Goal: Check status: Check status

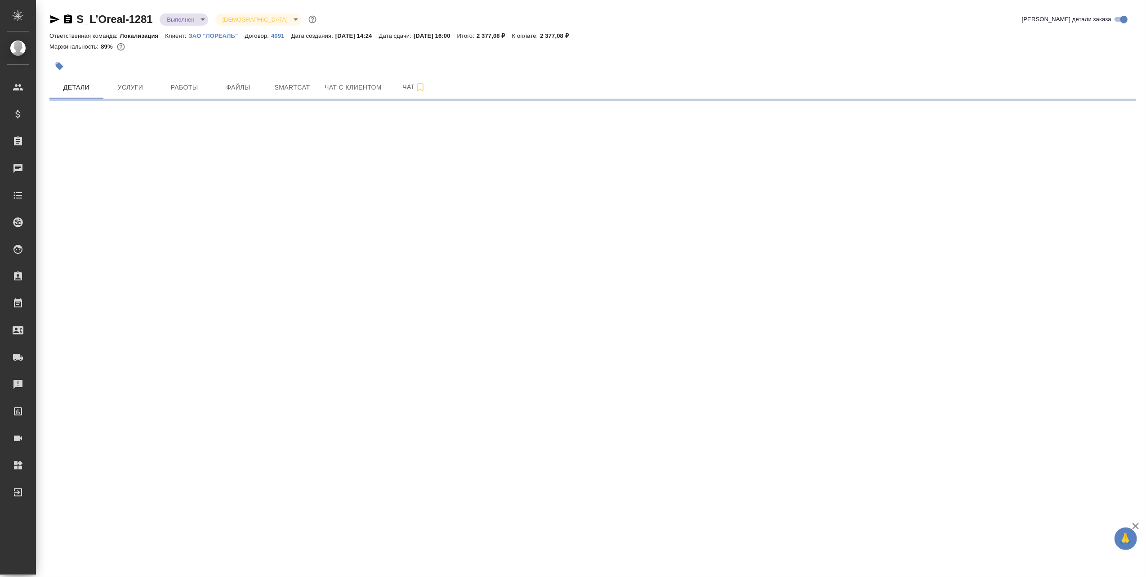
select select "RU"
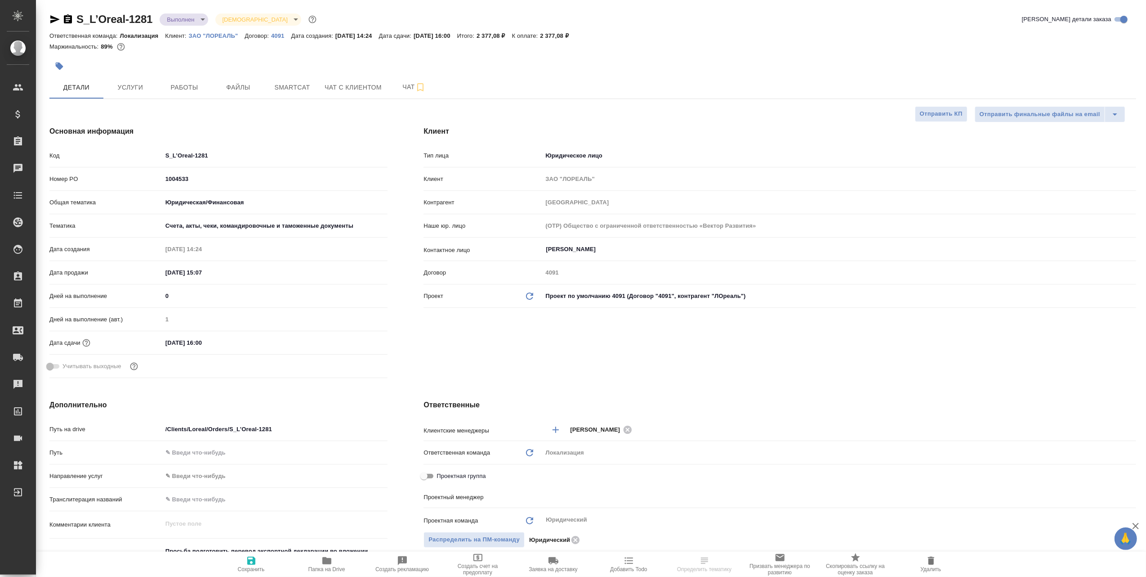
type textarea "x"
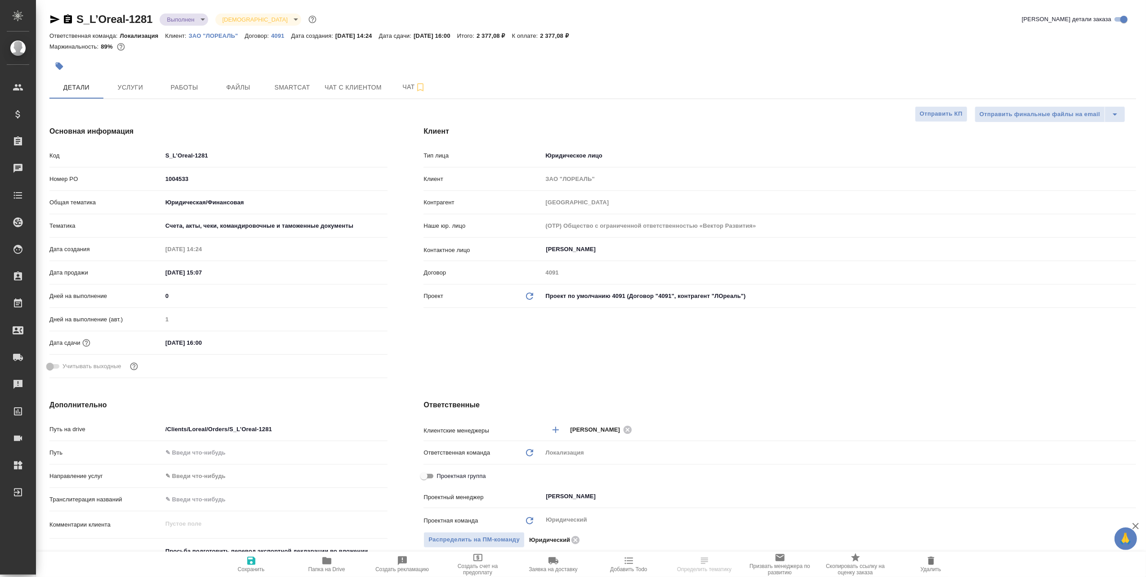
type textarea "x"
type input "[PERSON_NAME]"
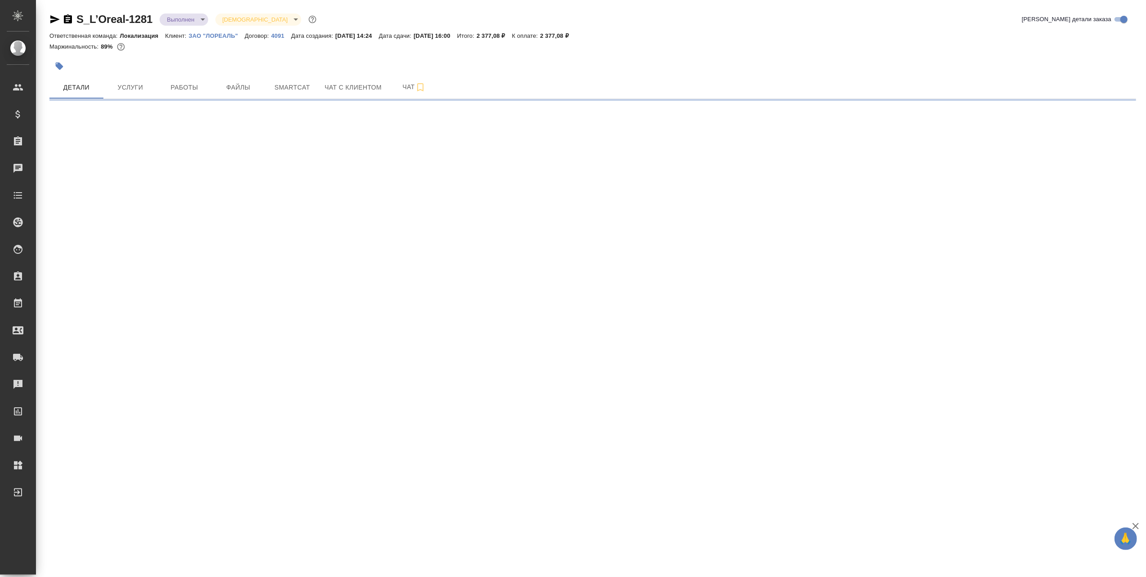
select select "RU"
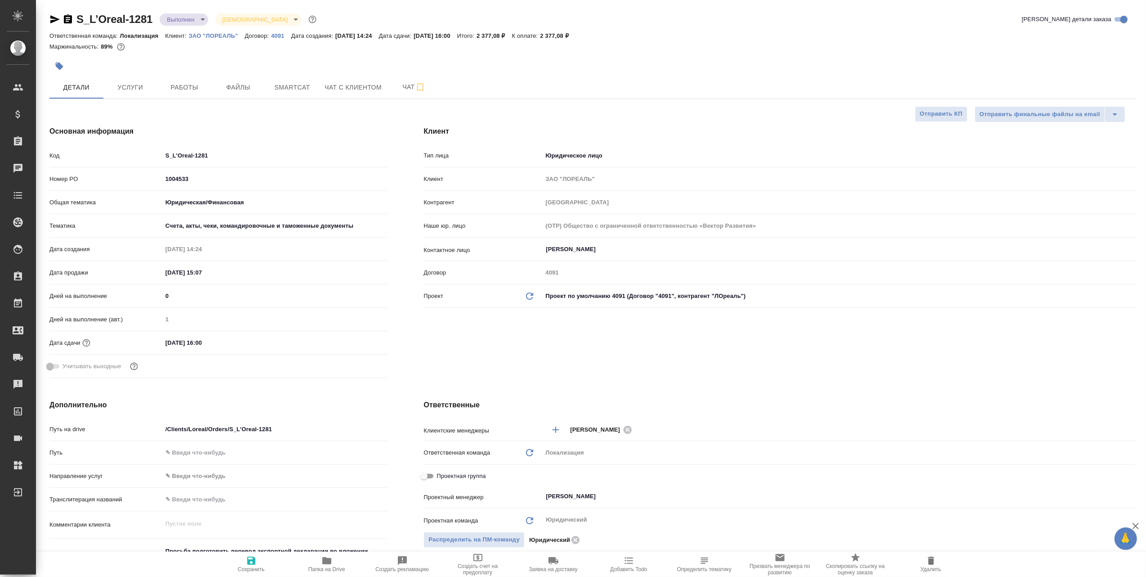
type textarea "x"
click at [139, 90] on span "Услуги" at bounding box center [130, 87] width 43 height 11
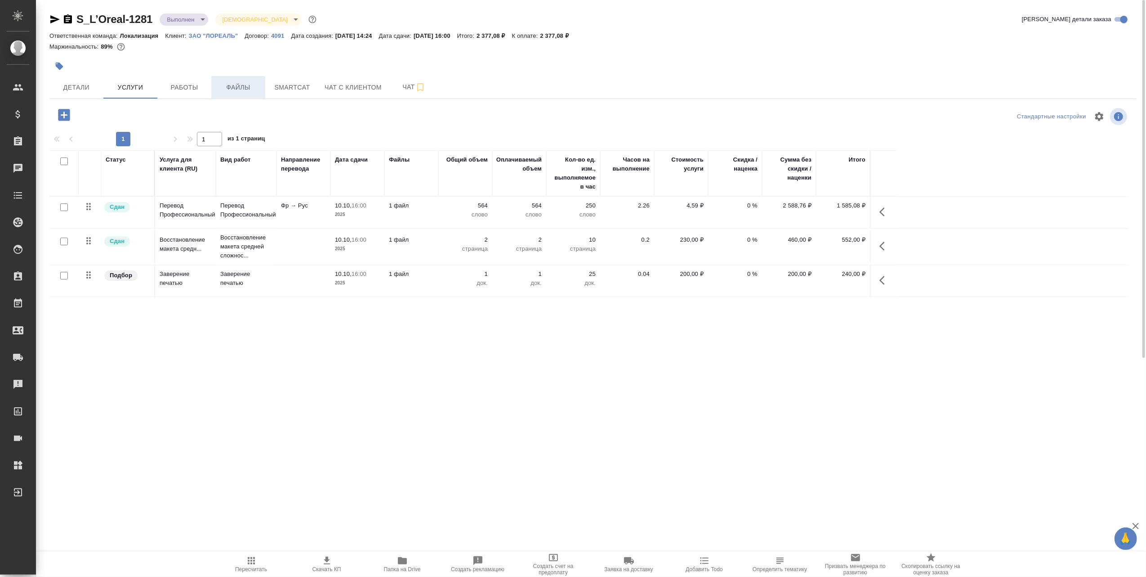
click at [238, 86] on span "Файлы" at bounding box center [238, 87] width 43 height 11
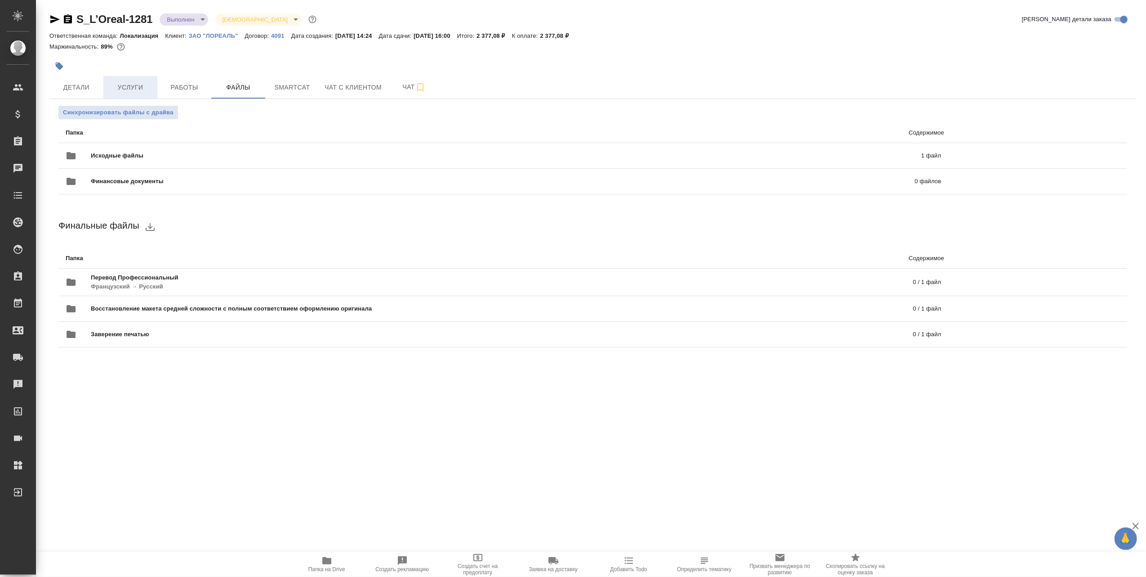
click at [126, 86] on span "Услуги" at bounding box center [130, 87] width 43 height 11
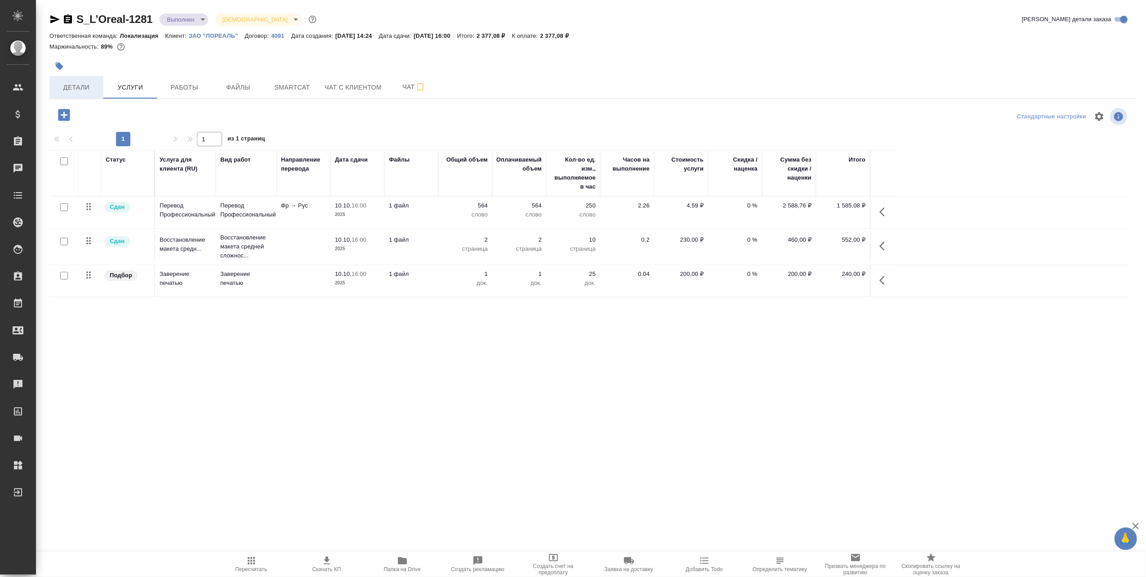
click at [89, 90] on span "Детали" at bounding box center [76, 87] width 43 height 11
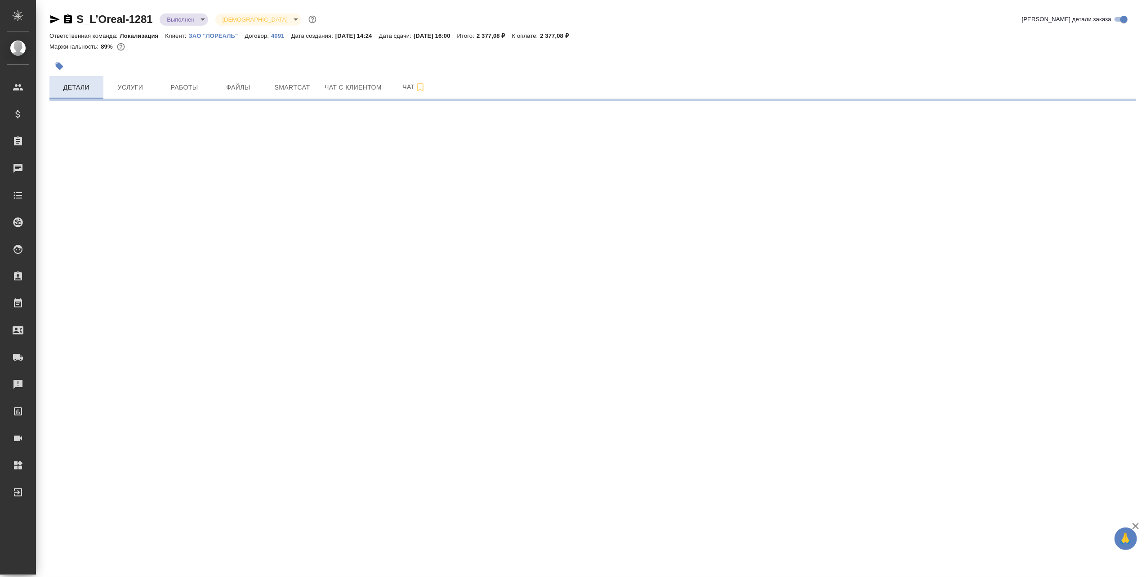
select select "RU"
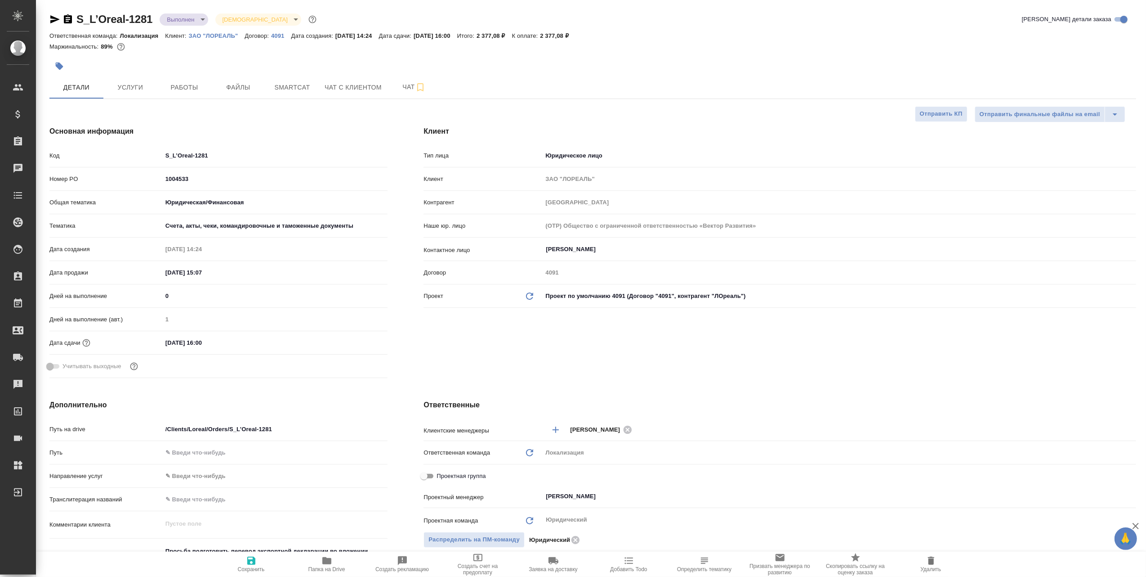
type textarea "x"
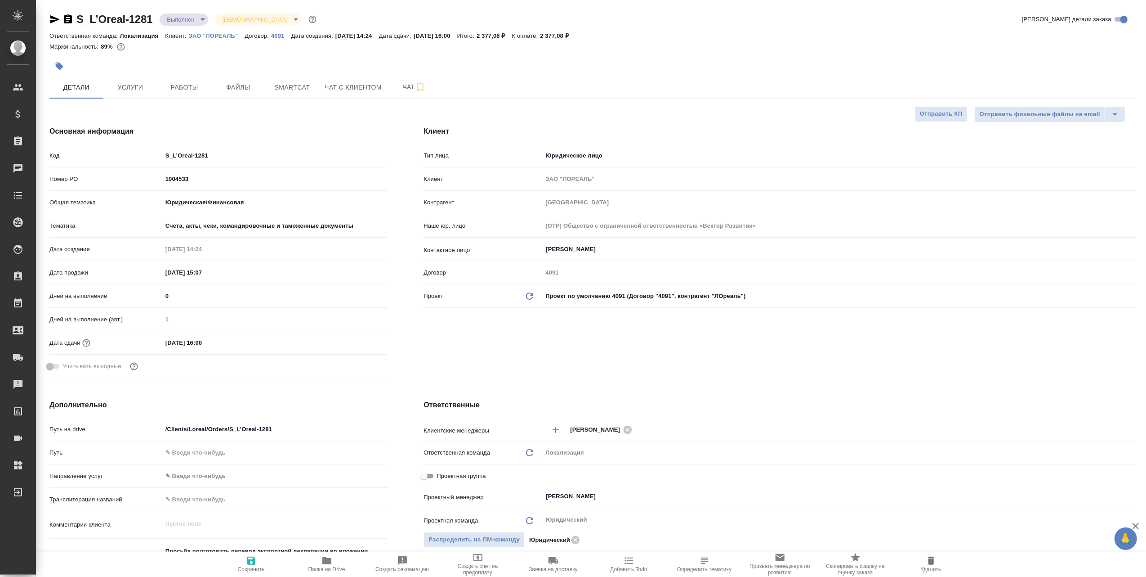
type textarea "x"
